Goal: Use online tool/utility: Utilize a website feature to perform a specific function

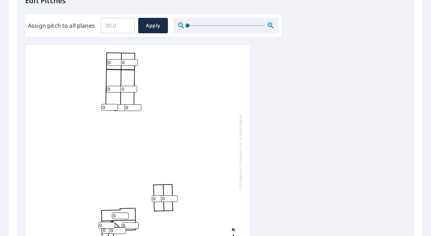
scroll to position [210, 0]
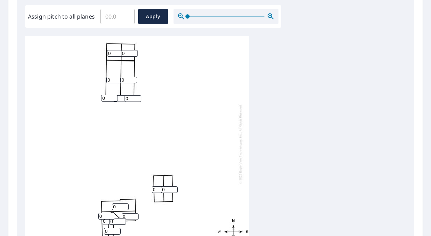
click at [122, 20] on input "Assign pitch to all planes" at bounding box center [117, 17] width 34 height 20
type input "4"
click at [158, 15] on span "Apply" at bounding box center [153, 16] width 19 height 9
type input "4"
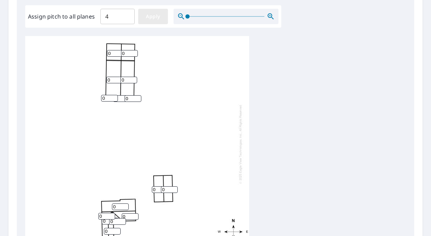
type input "4"
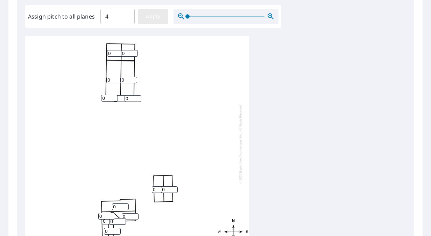
type input "4"
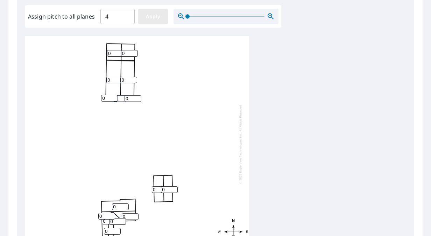
type input "4"
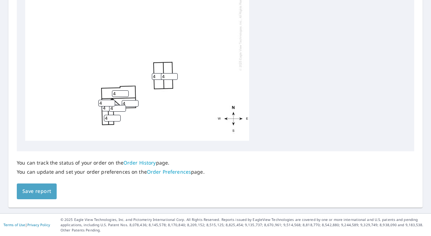
click at [49, 189] on span "Save report" at bounding box center [36, 191] width 29 height 9
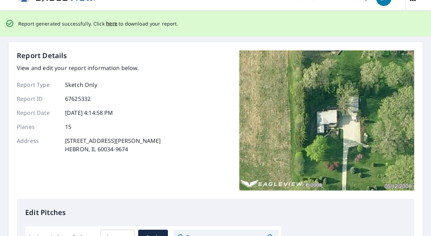
scroll to position [0, 0]
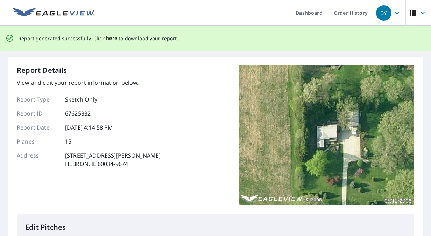
click at [106, 37] on span "here" at bounding box center [112, 38] width 12 height 9
